Goal: Information Seeking & Learning: Learn about a topic

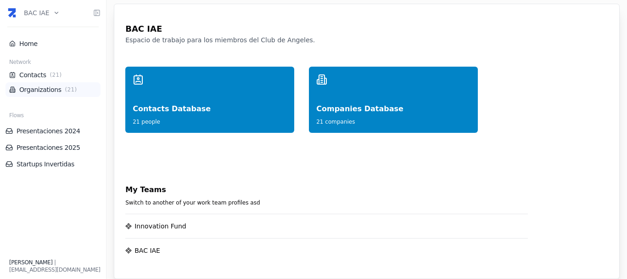
click at [36, 88] on link "Organizations ( 21 )" at bounding box center [53, 89] width 88 height 9
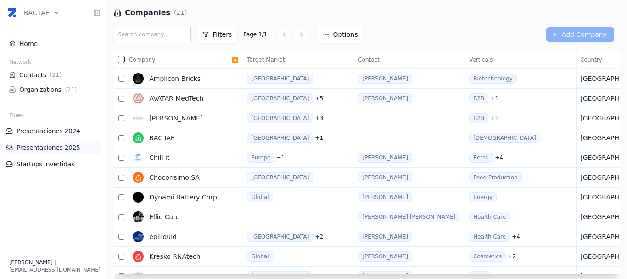
click at [41, 145] on link "Presentaciones 2025" at bounding box center [53, 147] width 95 height 9
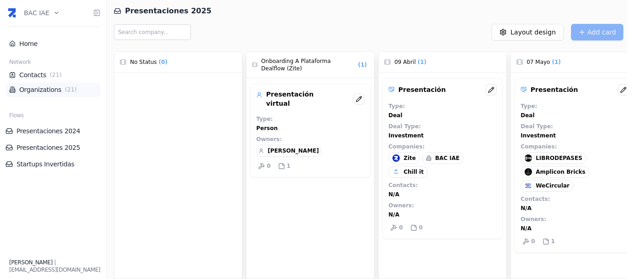
click at [33, 90] on link "Organizations ( 21 )" at bounding box center [53, 89] width 88 height 9
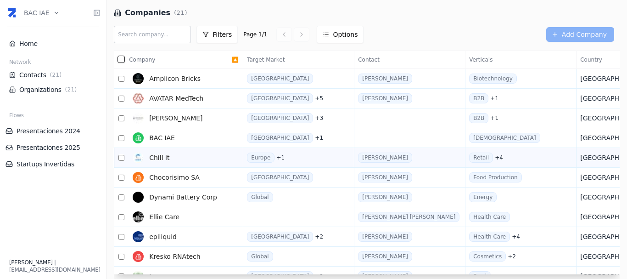
click at [159, 154] on span "Chill it" at bounding box center [159, 157] width 20 height 9
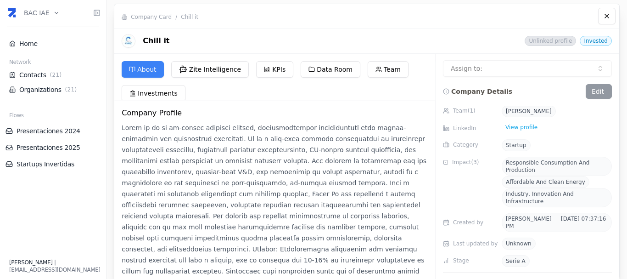
scroll to position [165, 0]
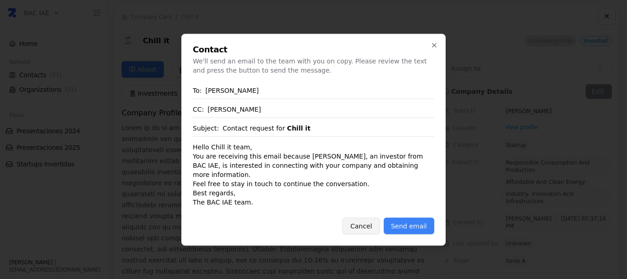
click at [366, 218] on button "Cancel" at bounding box center [361, 225] width 37 height 17
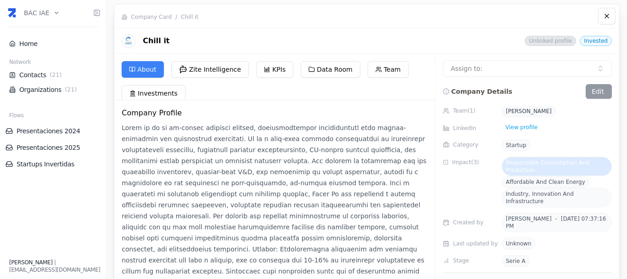
click at [525, 159] on span "Responsible Consumption and Production" at bounding box center [548, 166] width 84 height 14
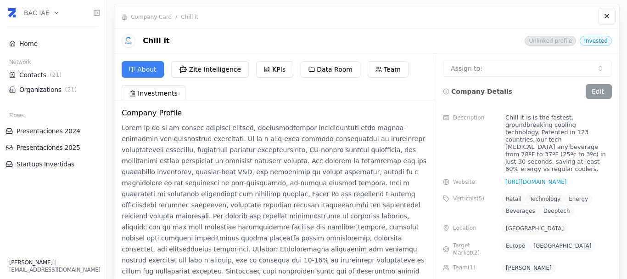
scroll to position [0, 0]
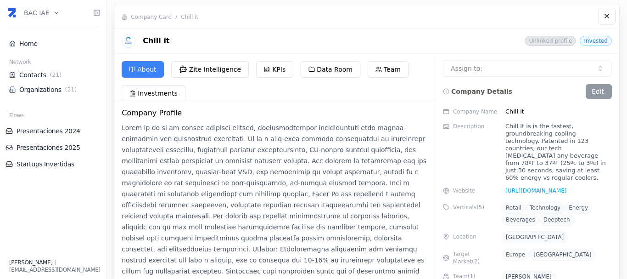
drag, startPoint x: 208, startPoint y: 69, endPoint x: 199, endPoint y: 83, distance: 16.8
click at [199, 83] on div "About Zite Intelligence KPIs Data Room Team Investments" at bounding box center [274, 80] width 321 height 39
drag, startPoint x: 201, startPoint y: 84, endPoint x: 252, endPoint y: 80, distance: 51.6
drag, startPoint x: 252, startPoint y: 80, endPoint x: 192, endPoint y: 101, distance: 63.3
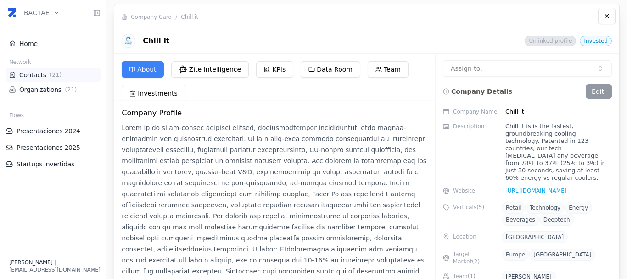
click at [35, 77] on link "Contacts ( 21 )" at bounding box center [53, 74] width 88 height 9
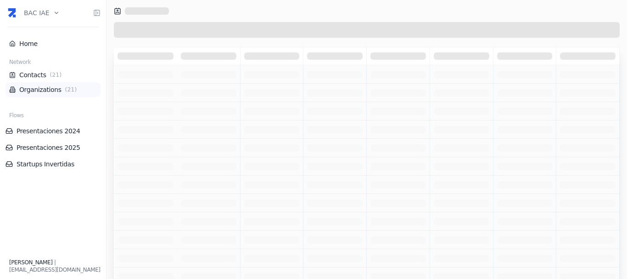
click at [38, 87] on link "Organizations ( 21 )" at bounding box center [53, 89] width 88 height 9
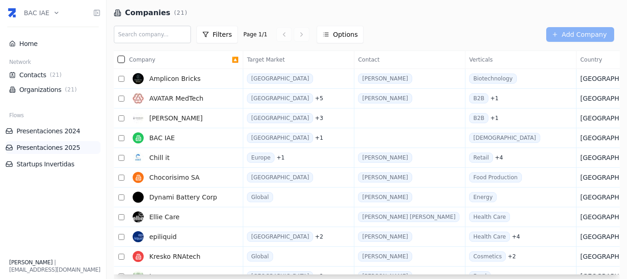
click at [47, 142] on li "Presentaciones 2025" at bounding box center [53, 147] width 95 height 13
click at [42, 146] on link "Presentaciones 2025" at bounding box center [53, 147] width 95 height 9
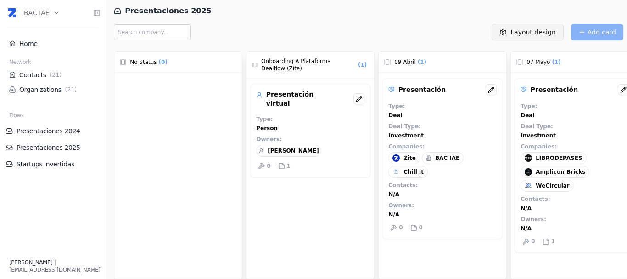
click at [533, 39] on html "BAC IAE Home Network Contacts ( 21 ) Organizations ( 21 ) Flows Presentaciones …" at bounding box center [313, 139] width 627 height 279
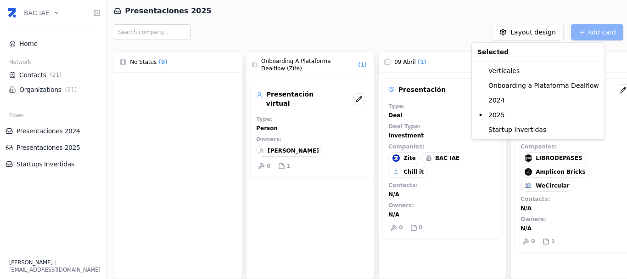
click at [53, 10] on html "BAC IAE Home Network Contacts ( 21 ) Organizations ( 21 ) Flows Presentaciones …" at bounding box center [313, 139] width 627 height 279
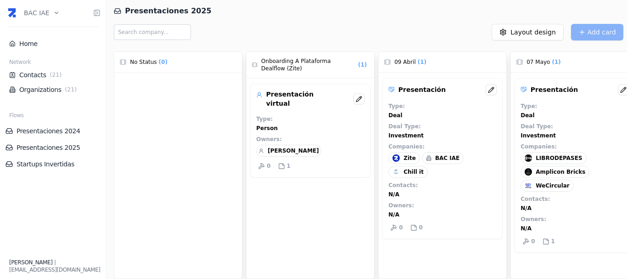
click at [51, 15] on html "BAC IAE Home Network Contacts ( 21 ) Organizations ( 21 ) Flows Presentaciones …" at bounding box center [313, 139] width 627 height 279
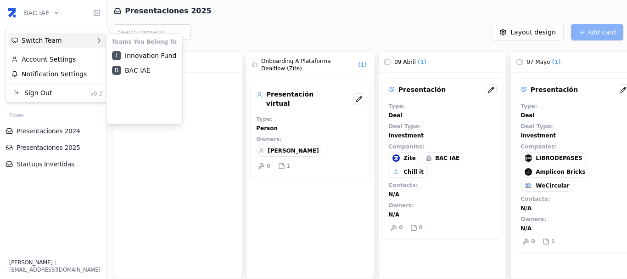
click at [56, 40] on div "Switch Team" at bounding box center [57, 40] width 98 height 15
click at [146, 56] on div "I Innovation Fund" at bounding box center [144, 55] width 72 height 15
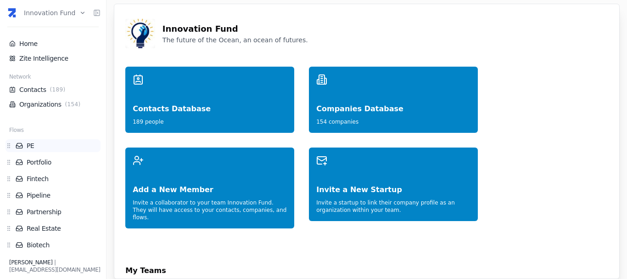
click at [32, 143] on link "PE" at bounding box center [58, 145] width 85 height 9
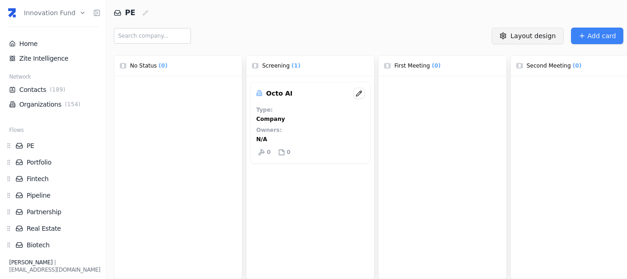
click at [524, 39] on html "Innovation Fund Home Zite Intelligence Network Contacts ( 189 ) Organizations (…" at bounding box center [313, 139] width 627 height 279
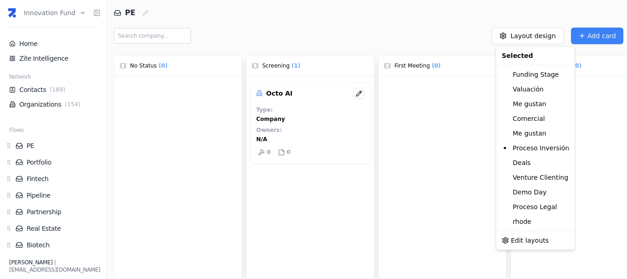
click at [394, 39] on html "Innovation Fund Home Zite Intelligence Network Contacts ( 189 ) Organizations (…" at bounding box center [313, 139] width 627 height 279
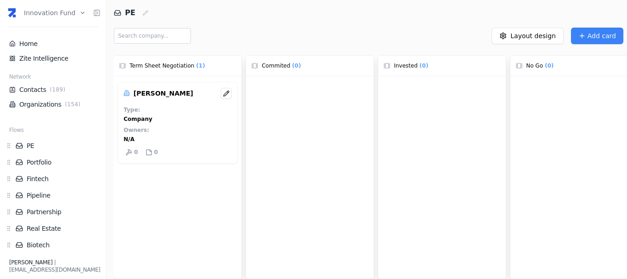
scroll to position [0, 813]
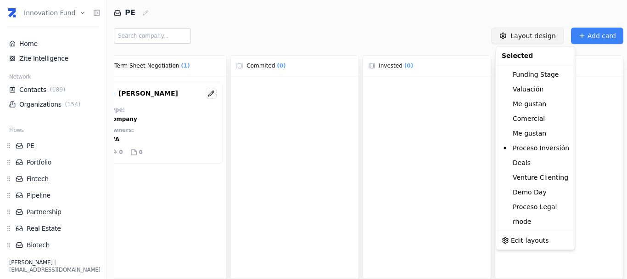
click at [531, 38] on html "Innovation Fund Home Zite Intelligence Network Contacts ( 189 ) Organizations (…" at bounding box center [313, 139] width 627 height 279
click at [532, 162] on div "Deals" at bounding box center [535, 162] width 75 height 15
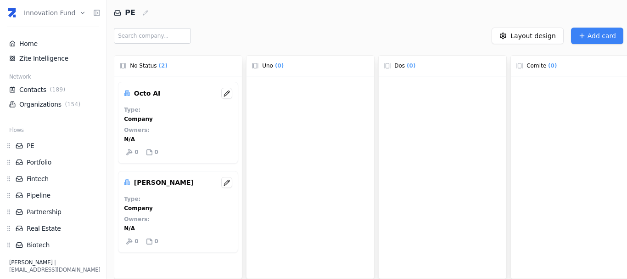
scroll to position [0, 19]
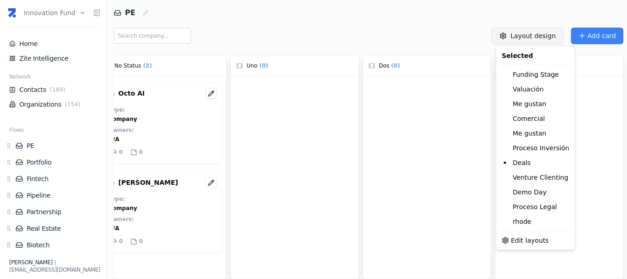
click at [539, 36] on html "Innovation Fund Home Zite Intelligence Network Contacts ( 189 ) Organizations (…" at bounding box center [313, 139] width 627 height 279
click at [535, 177] on div "Venture Clienting" at bounding box center [535, 177] width 75 height 15
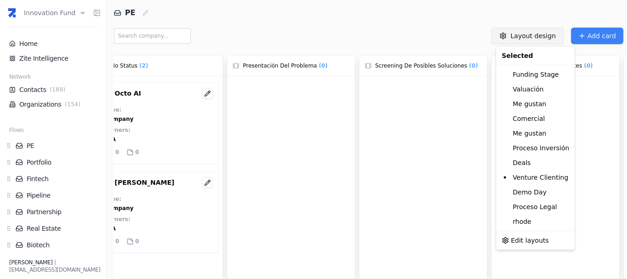
click at [522, 38] on html "Innovation Fund Home Zite Intelligence Network Contacts ( 189 ) Organizations (…" at bounding box center [313, 139] width 627 height 279
click at [522, 79] on div "Funding Stage" at bounding box center [535, 74] width 75 height 15
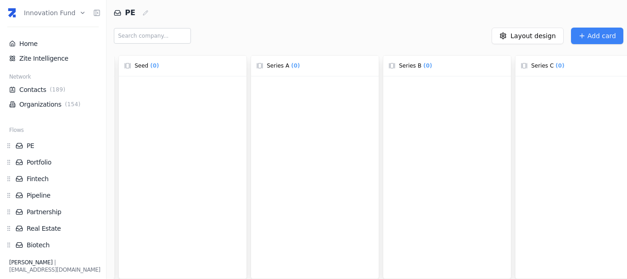
scroll to position [0, 409]
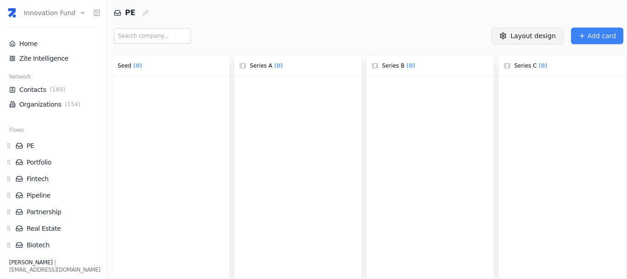
click at [529, 38] on html "Innovation Fund Home Zite Intelligence Network Contacts ( 189 ) Organizations (…" at bounding box center [313, 139] width 627 height 279
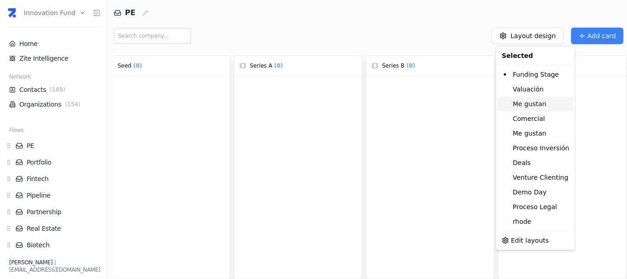
click at [534, 104] on div "Me gustan" at bounding box center [535, 103] width 75 height 15
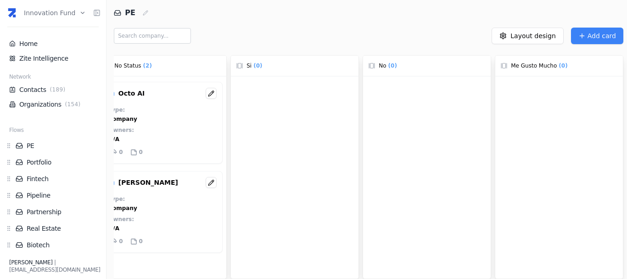
scroll to position [0, 0]
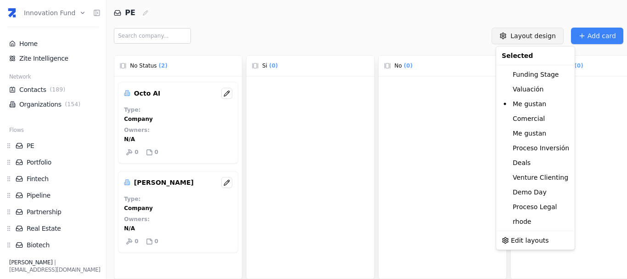
click at [529, 37] on html "Innovation Fund Home Zite Intelligence Network Contacts ( 189 ) Organizations (…" at bounding box center [313, 139] width 627 height 279
click at [538, 128] on div "Me gustan" at bounding box center [535, 133] width 75 height 15
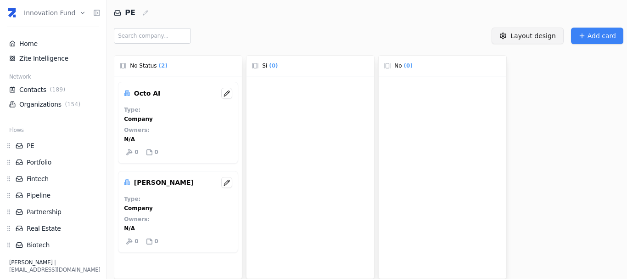
click at [537, 37] on html "Innovation Fund Home Zite Intelligence Network Contacts ( 189 ) Organizations (…" at bounding box center [313, 139] width 627 height 279
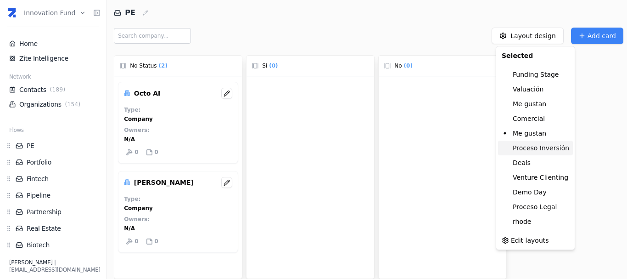
click at [535, 144] on div "Proceso Inversión" at bounding box center [535, 148] width 75 height 15
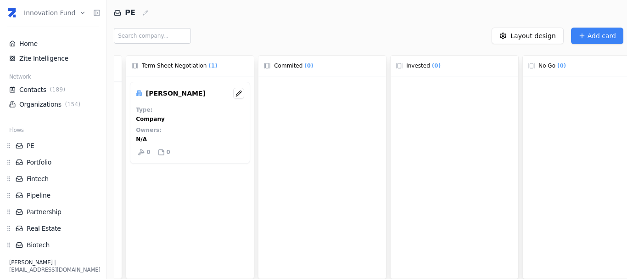
scroll to position [0, 813]
